Goal: Information Seeking & Learning: Check status

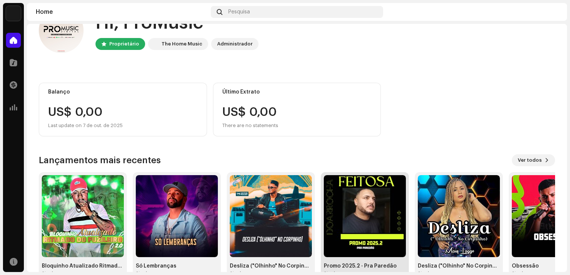
scroll to position [47, 0]
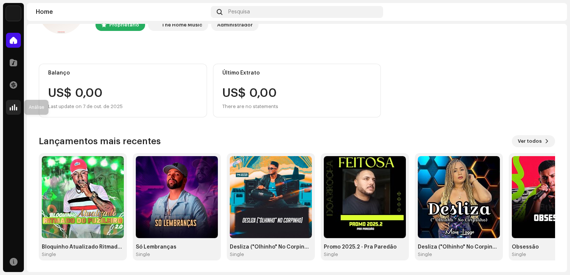
click at [19, 104] on div at bounding box center [13, 107] width 15 height 15
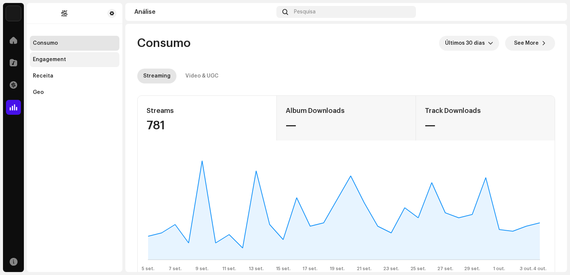
click at [78, 58] on div "Engagement" at bounding box center [75, 60] width 84 height 6
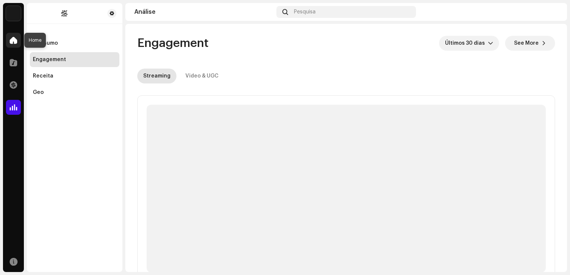
click at [14, 40] on span at bounding box center [13, 40] width 7 height 6
